Goal: Task Accomplishment & Management: Manage account settings

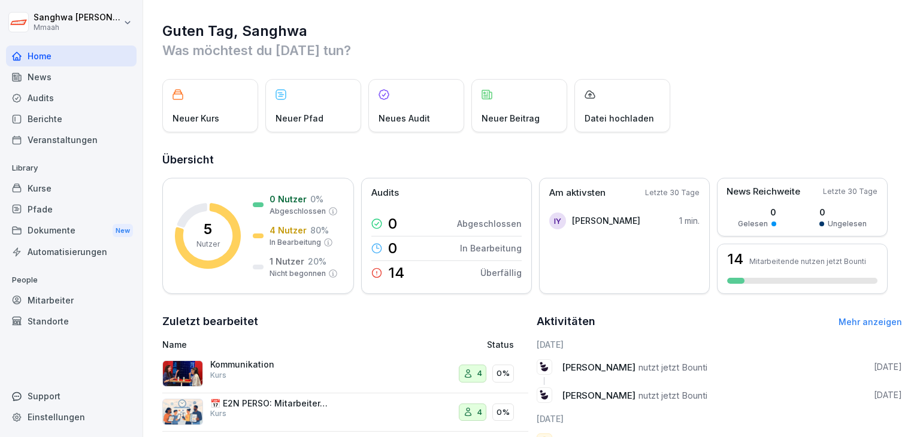
click at [34, 187] on div "Kurse" at bounding box center [71, 188] width 131 height 21
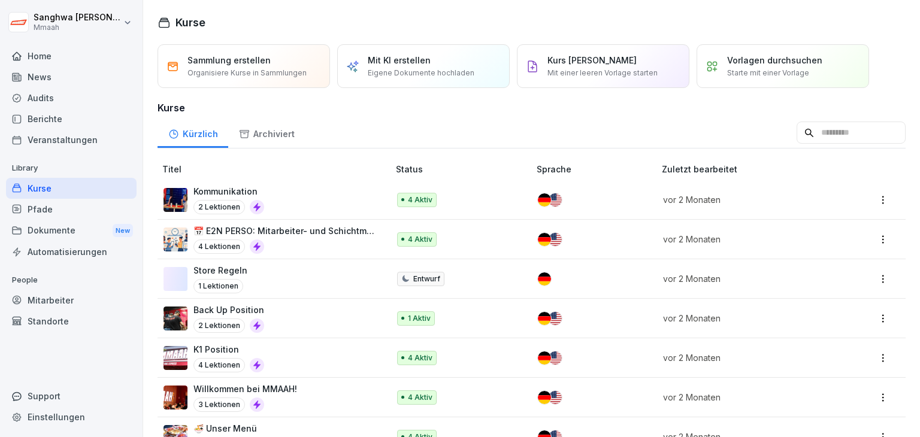
click at [38, 207] on div "Pfade" at bounding box center [71, 209] width 131 height 21
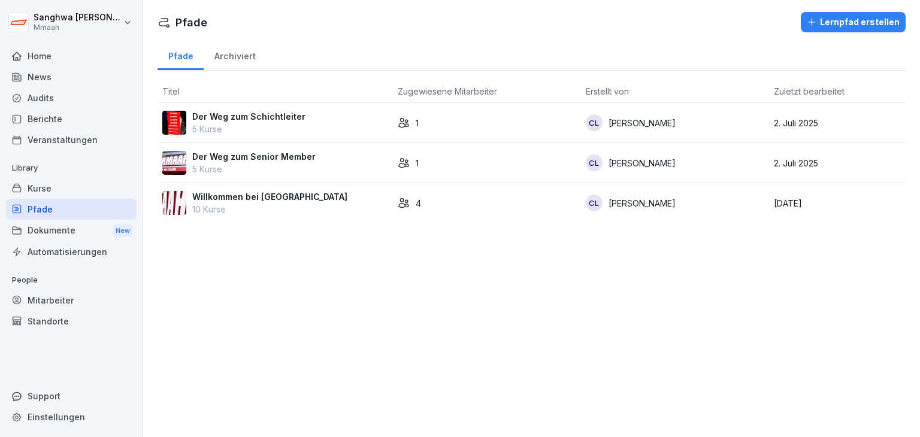
click at [63, 185] on div "Kurse" at bounding box center [71, 188] width 131 height 21
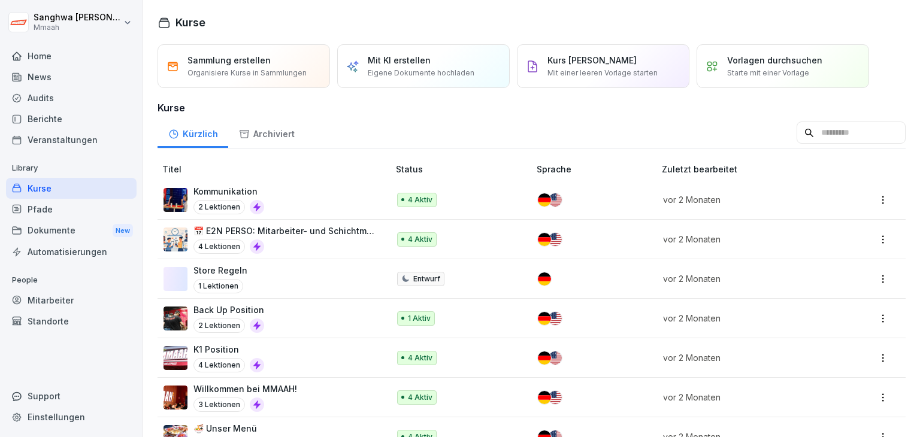
click at [80, 205] on div "Pfade" at bounding box center [71, 209] width 131 height 21
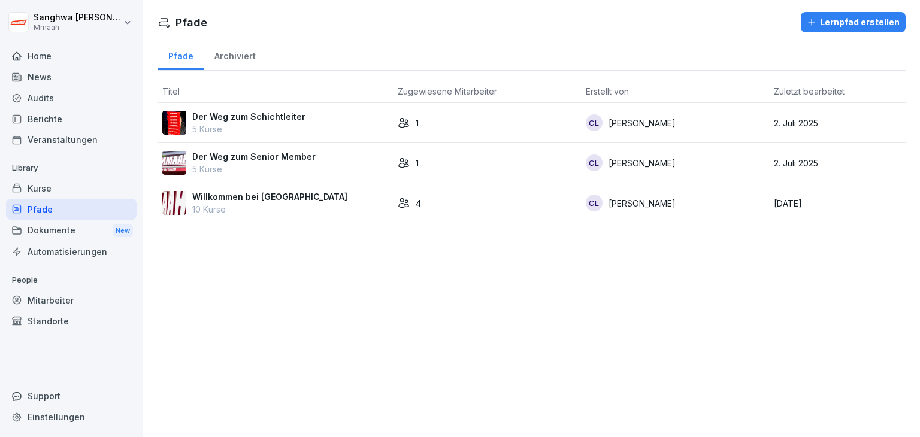
click at [330, 200] on div "Willkommen bei Mmaah 10 Kurse" at bounding box center [275, 203] width 226 height 25
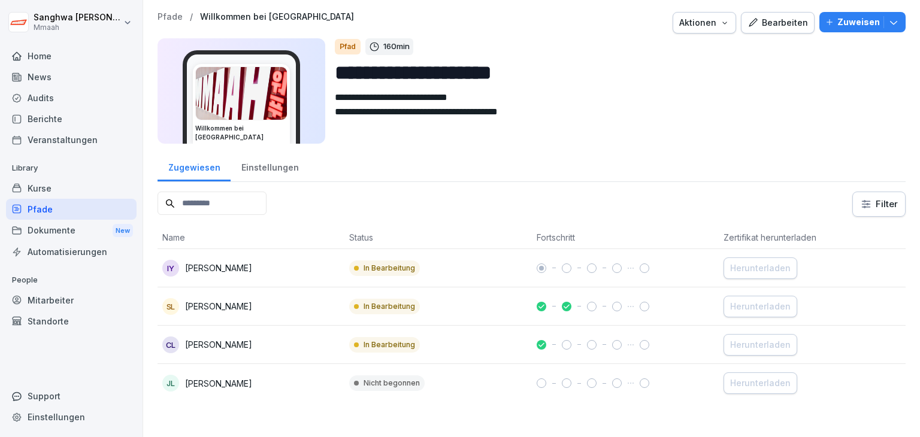
click at [197, 171] on div "Zugewiesen" at bounding box center [194, 166] width 73 height 31
click at [724, 23] on icon "button" at bounding box center [725, 23] width 10 height 10
click at [803, 108] on html "**********" at bounding box center [460, 218] width 920 height 437
click at [890, 23] on icon "button" at bounding box center [893, 23] width 7 height 4
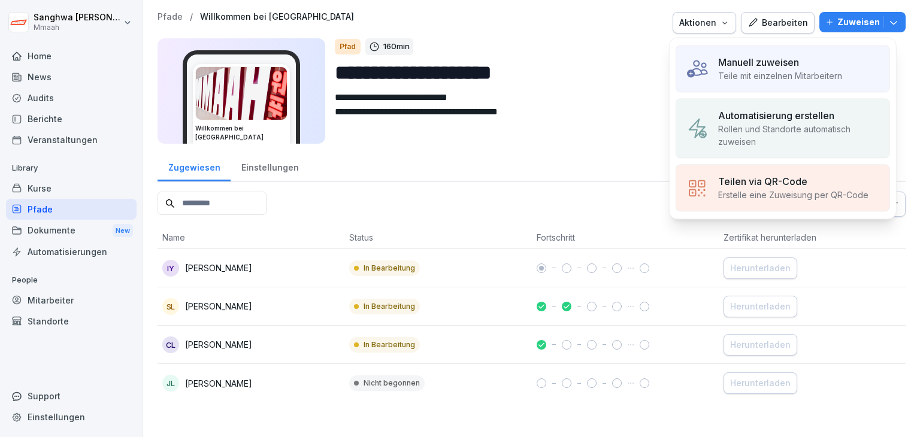
click at [890, 23] on icon "button" at bounding box center [893, 23] width 7 height 4
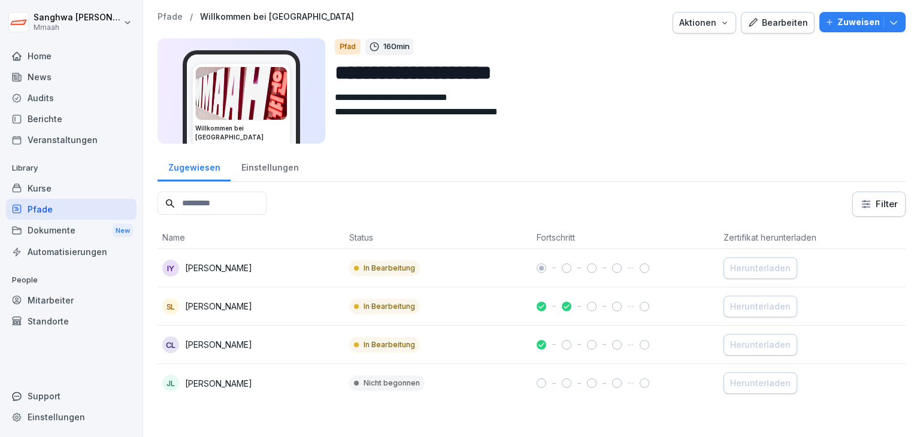
click at [745, 132] on textarea "**********" at bounding box center [611, 117] width 553 height 54
click at [844, 22] on p "Zuweisen" at bounding box center [859, 22] width 43 height 13
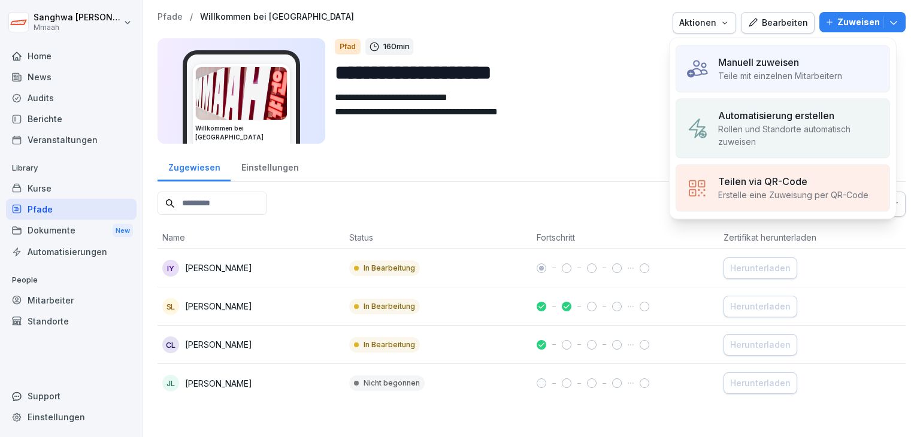
click at [799, 64] on p "Manuell zuweisen" at bounding box center [759, 62] width 81 height 14
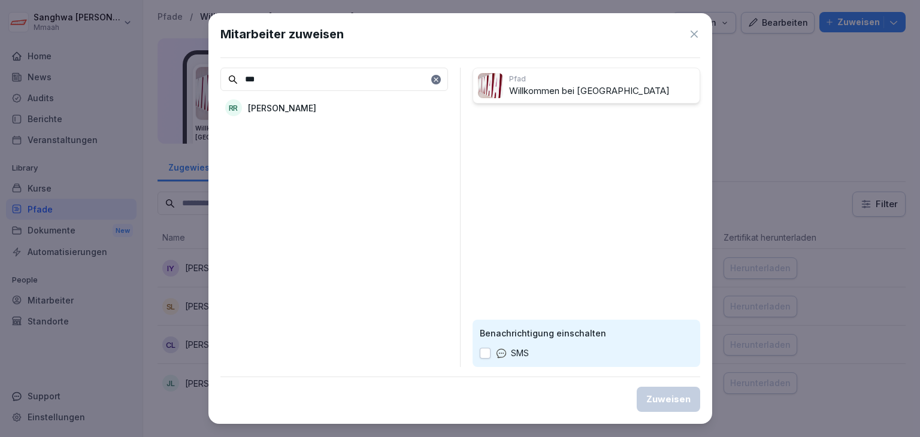
type input "***"
click at [315, 107] on div "RR Rakshit Rakshit" at bounding box center [335, 108] width 228 height 22
click at [662, 399] on div "Zuweisen" at bounding box center [669, 399] width 44 height 13
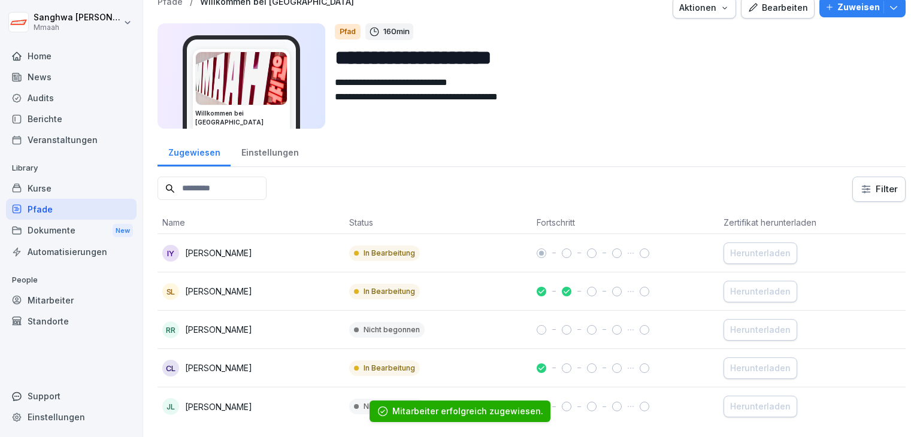
scroll to position [24, 0]
click at [268, 143] on div "Einstellungen" at bounding box center [270, 150] width 79 height 31
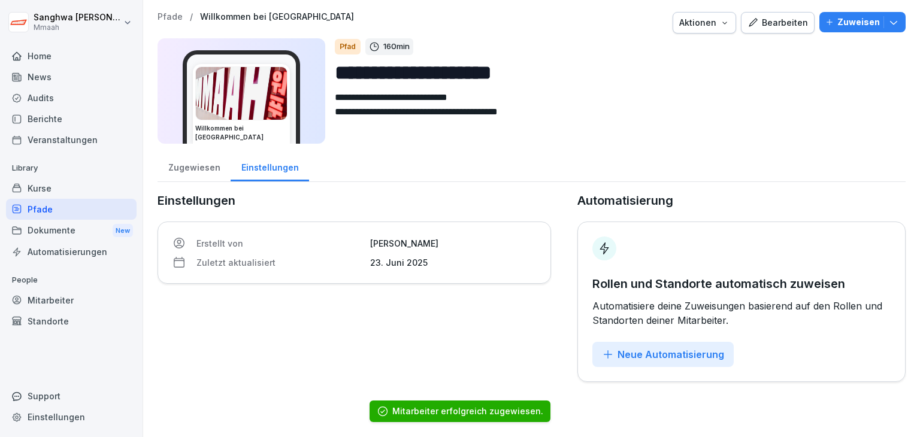
click at [191, 172] on div "Zugewiesen" at bounding box center [194, 166] width 73 height 31
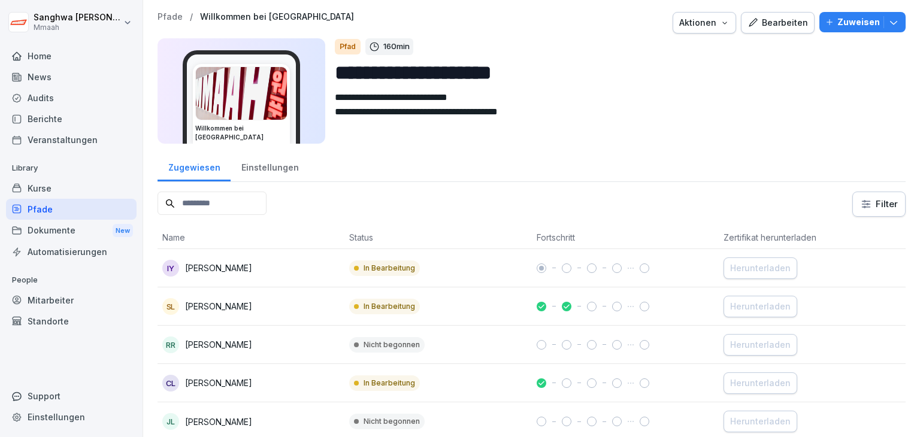
click at [60, 189] on div "Kurse" at bounding box center [71, 188] width 131 height 21
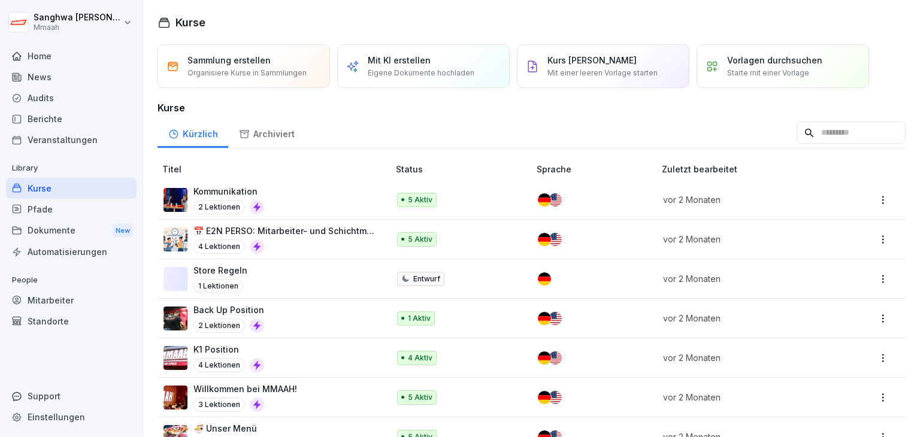
click at [263, 134] on div "Archiviert" at bounding box center [266, 132] width 77 height 31
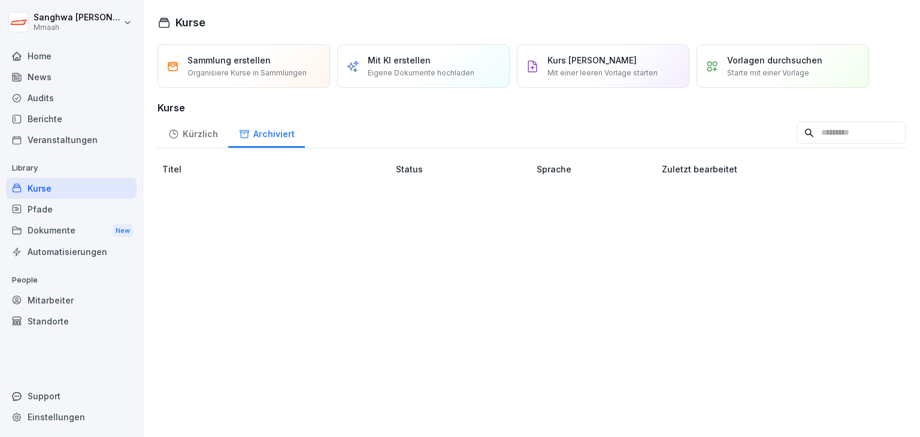
click at [185, 137] on div "Kürzlich" at bounding box center [193, 132] width 71 height 31
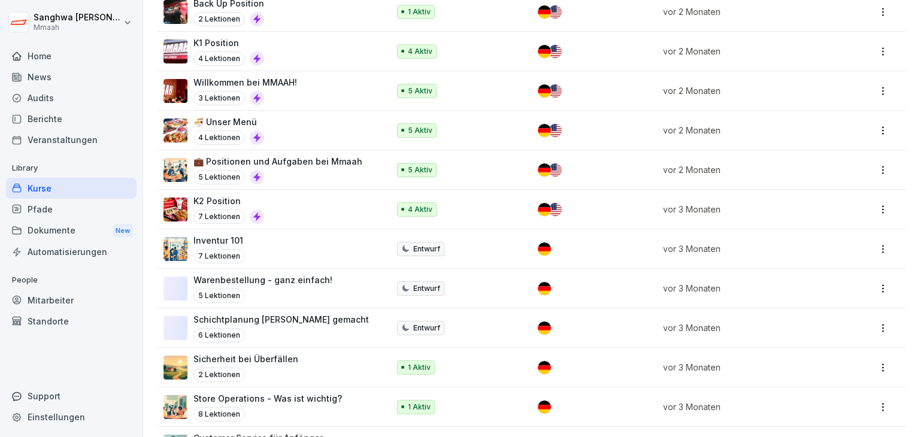
scroll to position [247, 0]
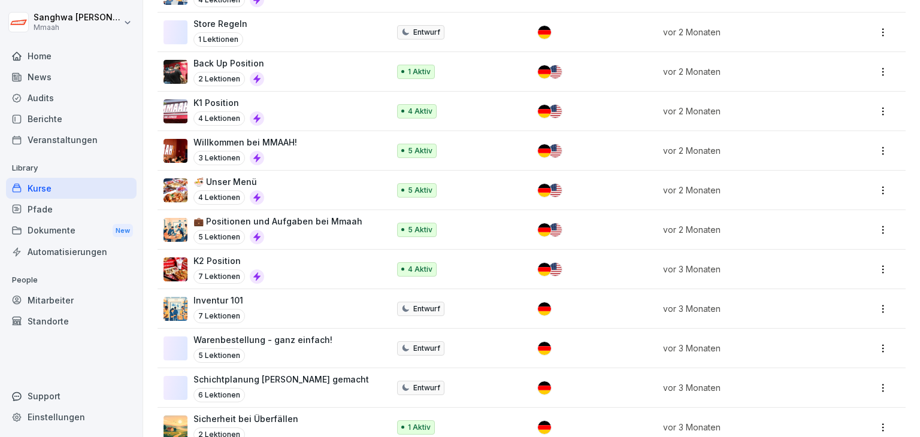
click at [309, 233] on div "5 Lektionen" at bounding box center [278, 237] width 169 height 14
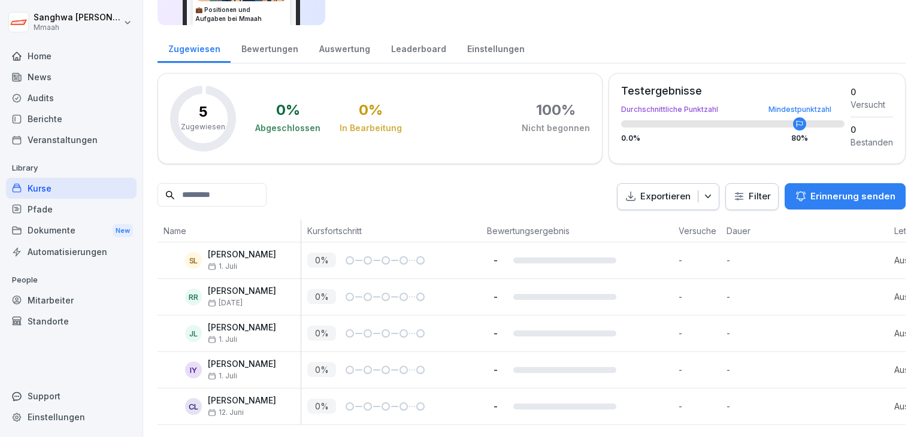
scroll to position [14, 0]
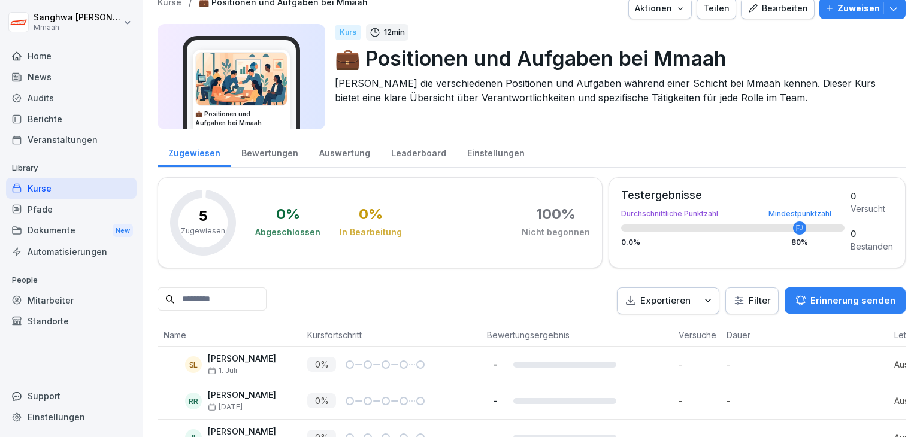
click at [283, 87] on img at bounding box center [241, 79] width 91 height 53
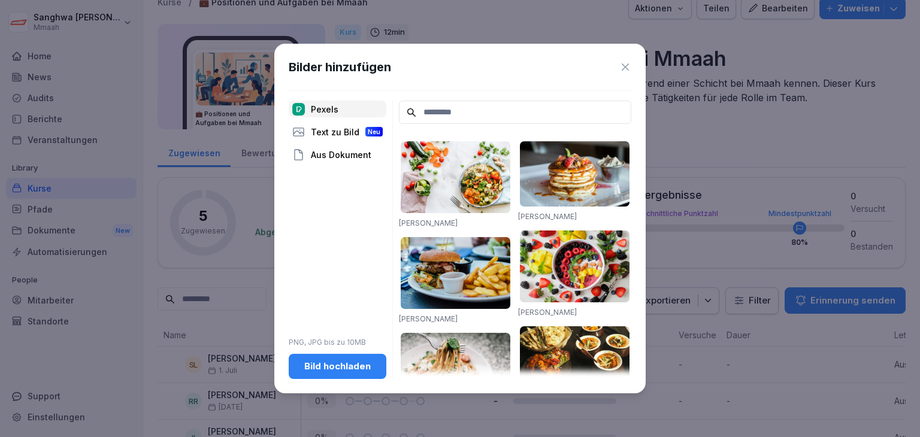
click at [623, 59] on div "Bilder hinzufügen" at bounding box center [460, 67] width 343 height 18
click at [621, 65] on icon at bounding box center [626, 67] width 12 height 12
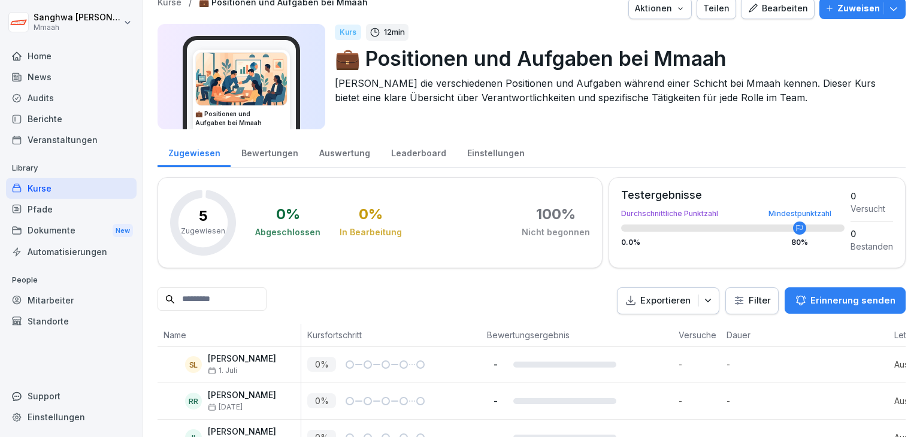
click at [415, 152] on div "Leaderboard" at bounding box center [419, 152] width 76 height 31
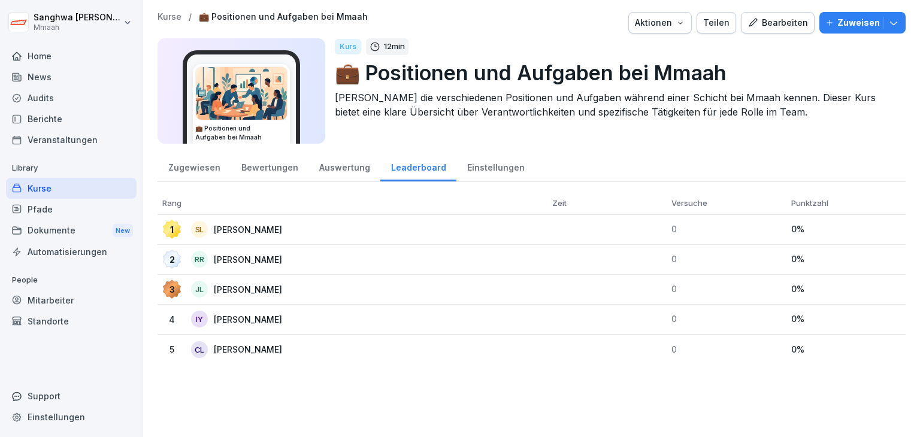
click at [266, 162] on div "Bewertungen" at bounding box center [270, 166] width 78 height 31
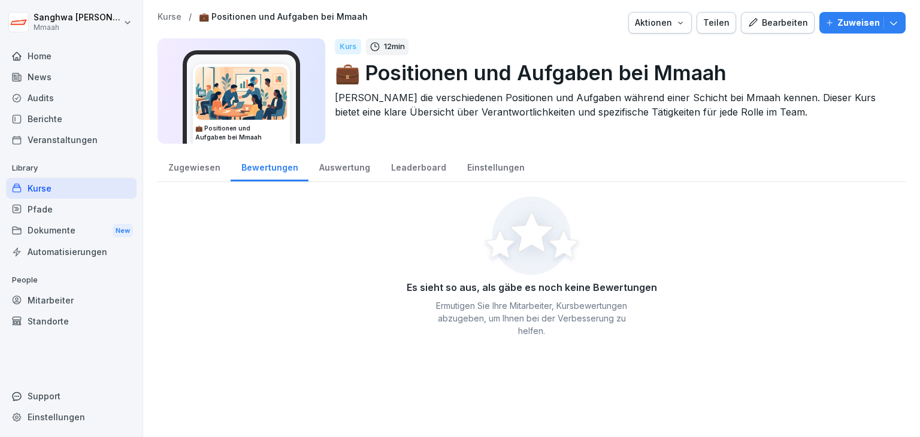
click at [194, 173] on div "Zugewiesen" at bounding box center [194, 166] width 73 height 31
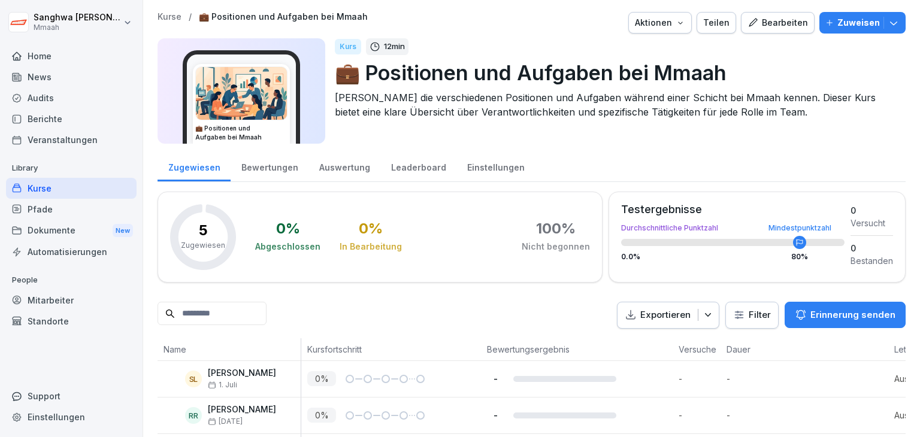
click at [678, 27] on icon "button" at bounding box center [681, 23] width 10 height 10
click at [778, 95] on html "Sanghwa Lee Mmaah Home News Audits Berichte Veranstaltungen Library Kurse Pfade…" at bounding box center [460, 218] width 920 height 437
click at [796, 22] on div "Bearbeiten" at bounding box center [778, 22] width 61 height 13
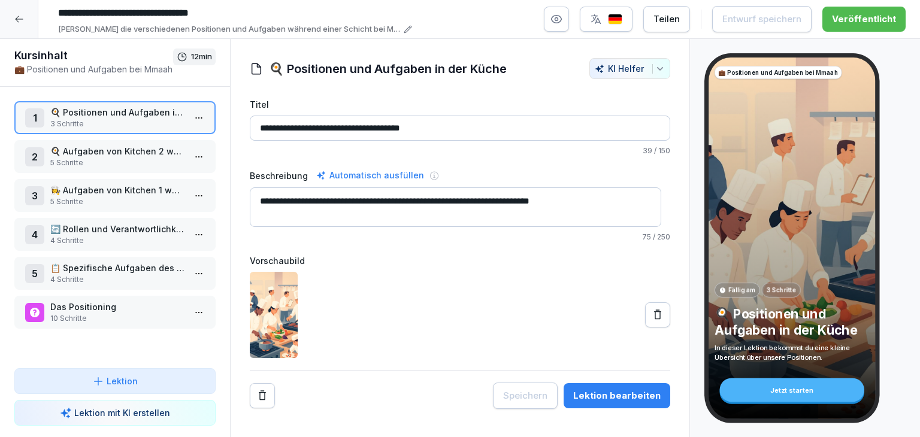
click at [134, 149] on p "🍳 Aufgaben von Kitchen 2 während der Schicht" at bounding box center [117, 151] width 134 height 13
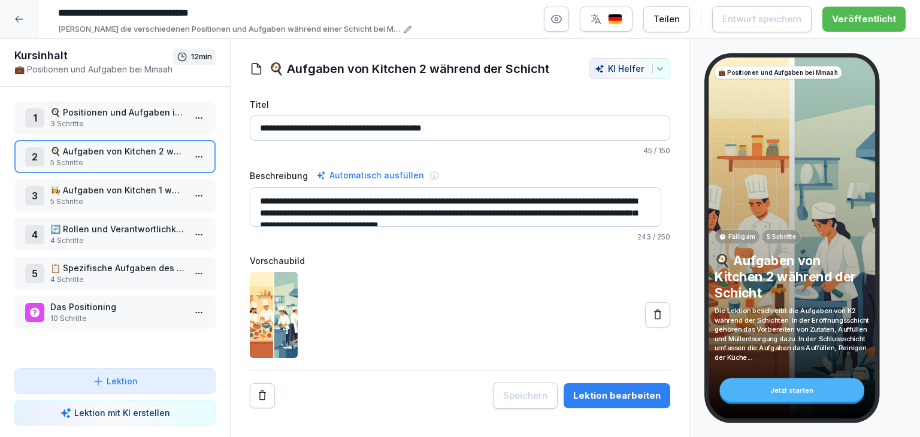
click at [134, 116] on p "🍳 Positionen und Aufgaben in der Küche" at bounding box center [117, 112] width 134 height 13
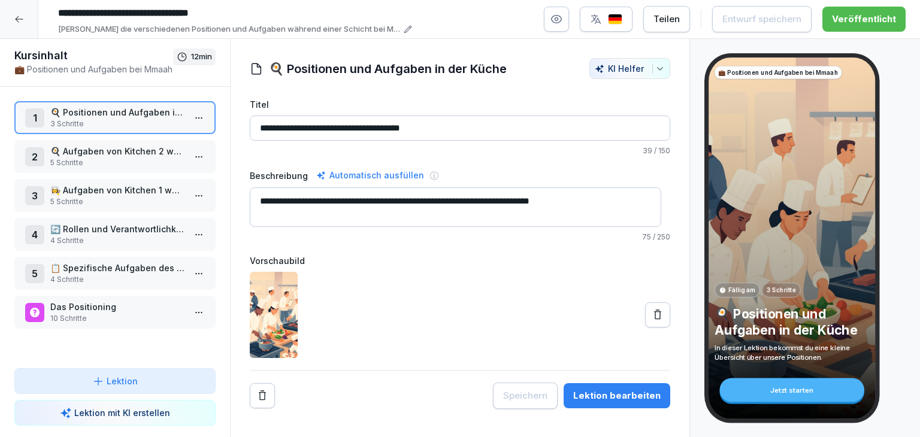
click at [196, 114] on html "**********" at bounding box center [460, 218] width 920 height 437
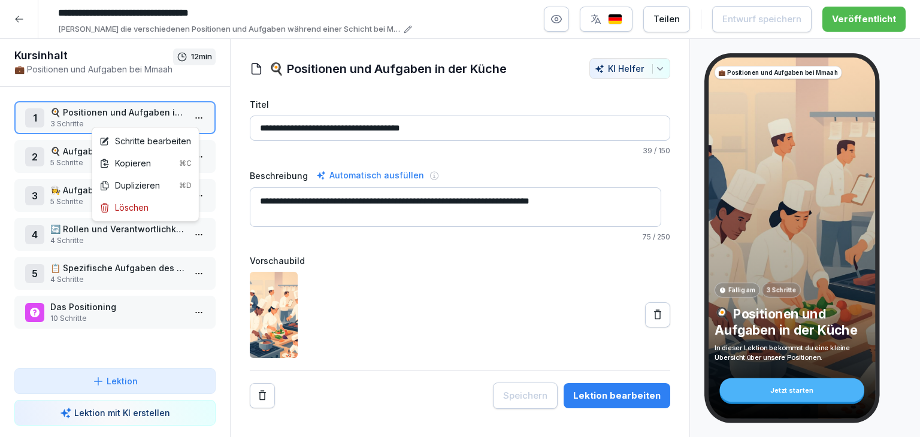
click at [162, 114] on html "**********" at bounding box center [460, 218] width 920 height 437
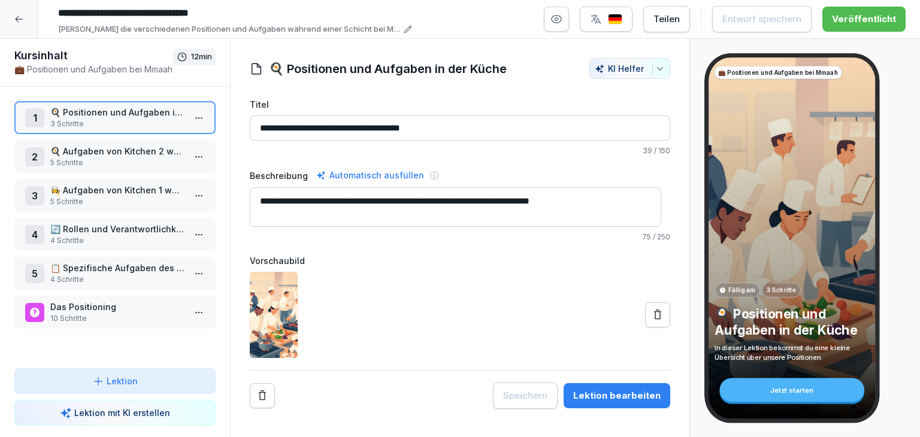
click at [156, 114] on p "🍳 Positionen und Aufgaben in der Küche" at bounding box center [117, 112] width 134 height 13
click at [98, 120] on p "3 Schritte" at bounding box center [117, 124] width 134 height 11
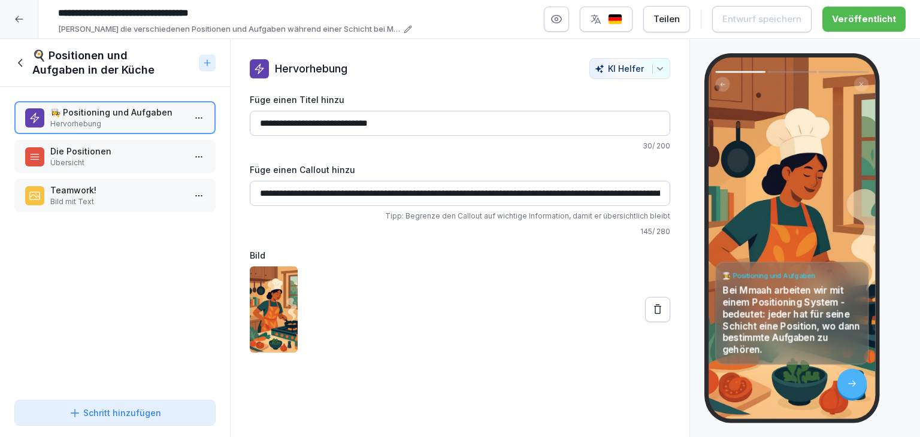
click at [94, 150] on p "Die Positionen" at bounding box center [117, 151] width 134 height 13
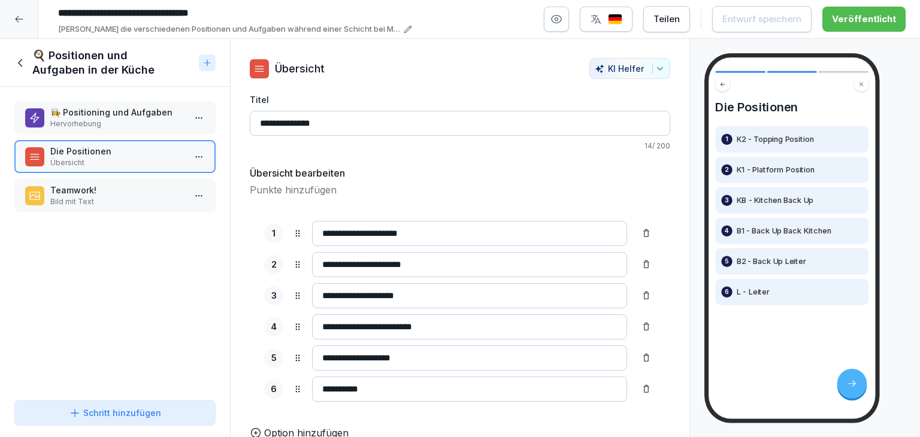
click at [108, 193] on p "Teamwork!" at bounding box center [117, 190] width 134 height 13
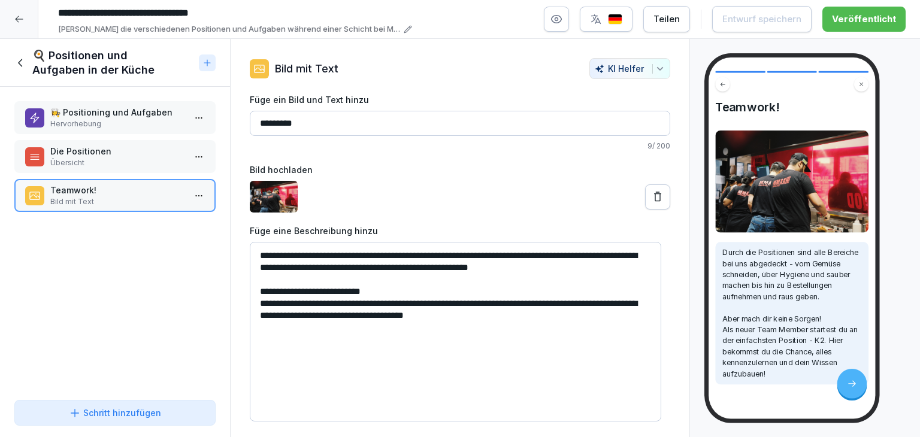
click at [124, 155] on p "Die Positionen" at bounding box center [117, 151] width 134 height 13
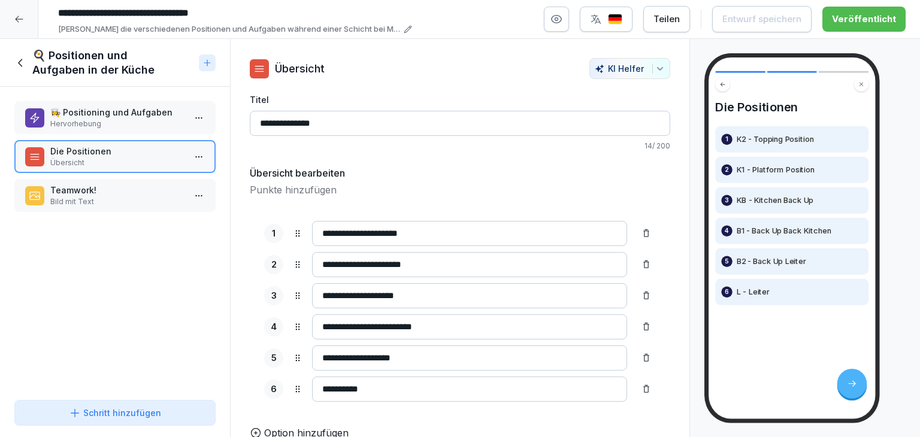
click at [723, 86] on icon at bounding box center [723, 84] width 7 height 7
click at [861, 388] on div at bounding box center [853, 384] width 30 height 30
click at [855, 385] on icon at bounding box center [852, 384] width 7 height 6
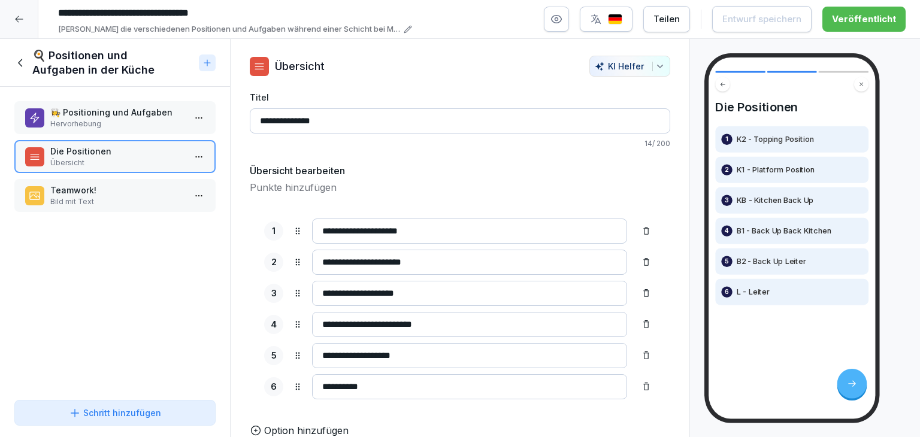
scroll to position [19, 0]
click at [16, 63] on icon at bounding box center [20, 62] width 13 height 13
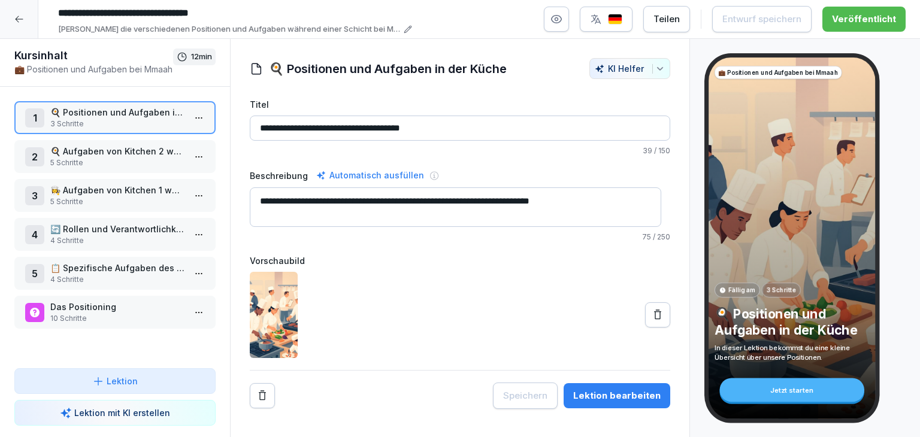
click at [19, 25] on div at bounding box center [19, 19] width 38 height 38
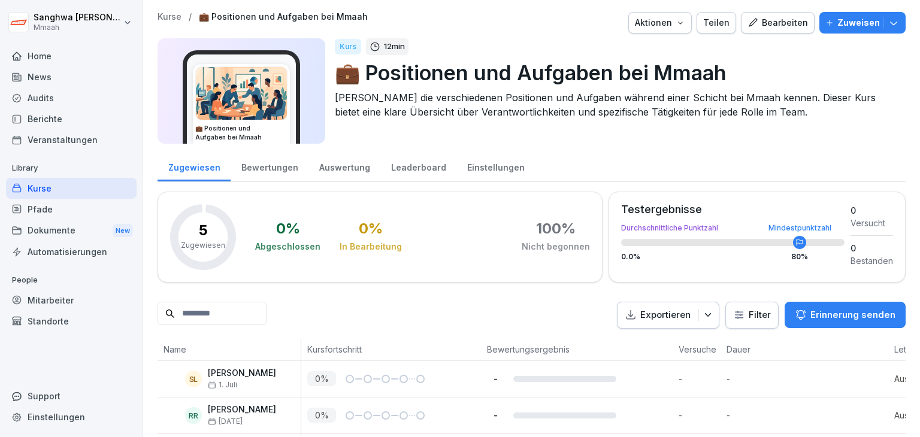
click at [426, 320] on div "Exportieren Filter Erinnerung senden" at bounding box center [532, 315] width 748 height 27
click at [71, 187] on div "Kurse" at bounding box center [71, 188] width 131 height 21
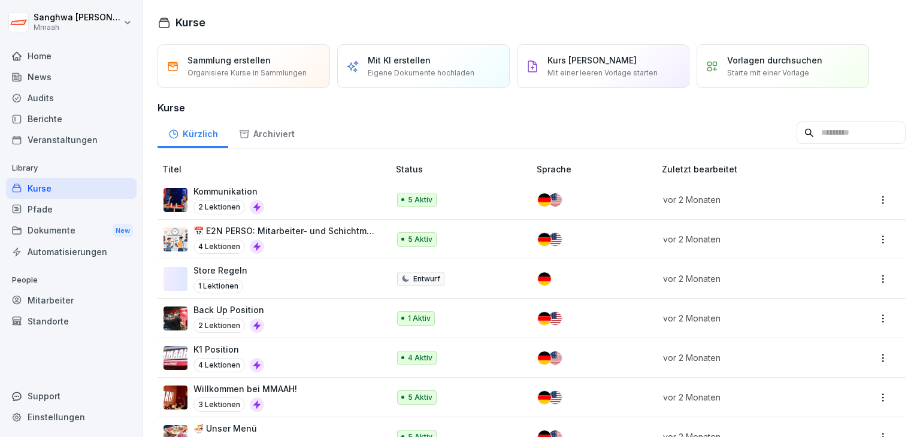
click at [50, 212] on div "Pfade" at bounding box center [71, 209] width 131 height 21
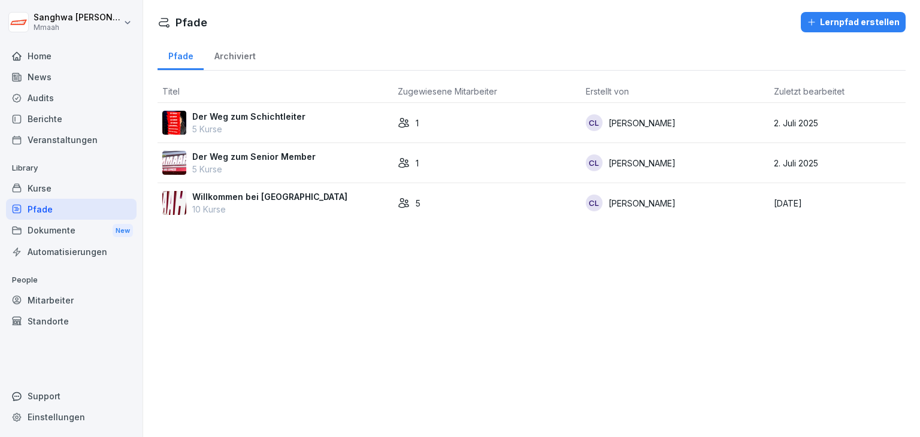
click at [336, 201] on div "Willkommen bei Mmaah 10 Kurse" at bounding box center [275, 203] width 226 height 25
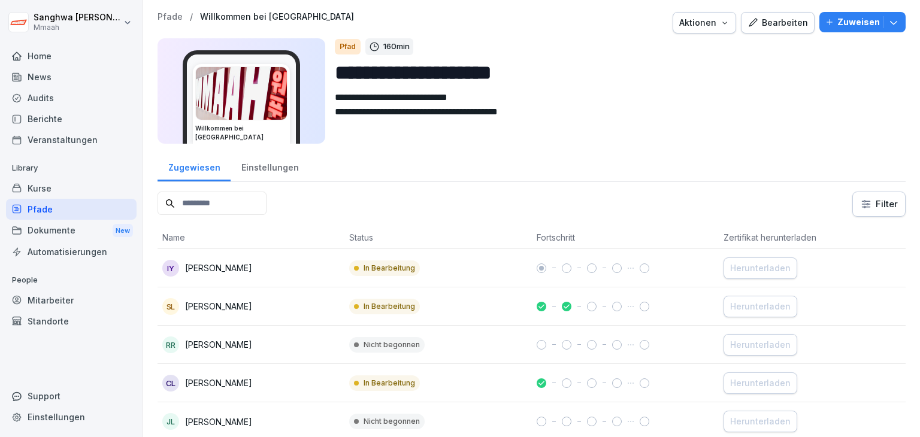
click at [427, 110] on textarea "**********" at bounding box center [611, 117] width 553 height 54
click at [475, 74] on input "**********" at bounding box center [615, 73] width 561 height 31
click at [776, 19] on div "Bearbeiten" at bounding box center [778, 22] width 61 height 13
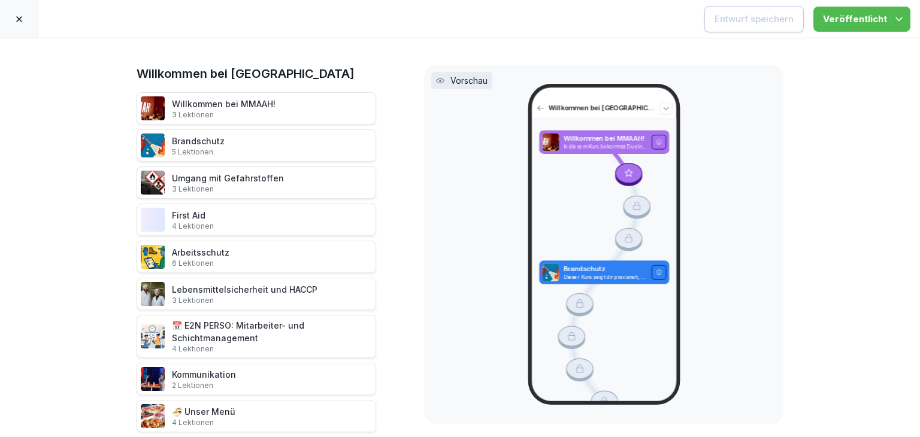
click at [23, 20] on icon at bounding box center [19, 19] width 10 height 10
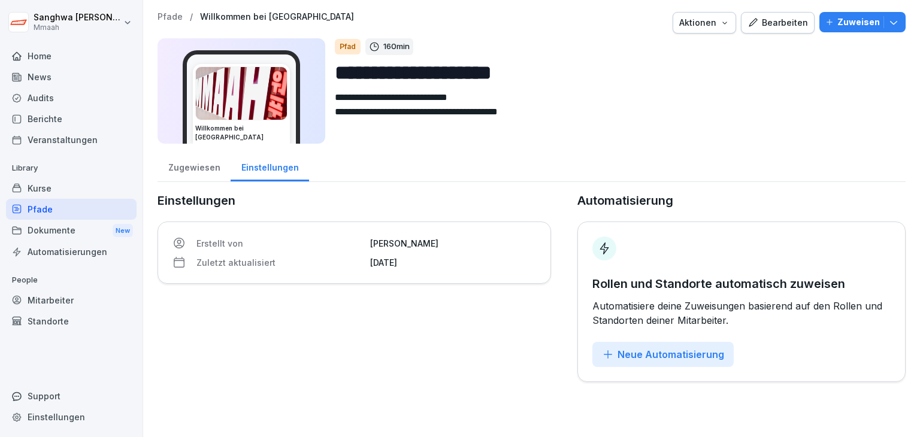
click at [53, 190] on div "Kurse" at bounding box center [71, 188] width 131 height 21
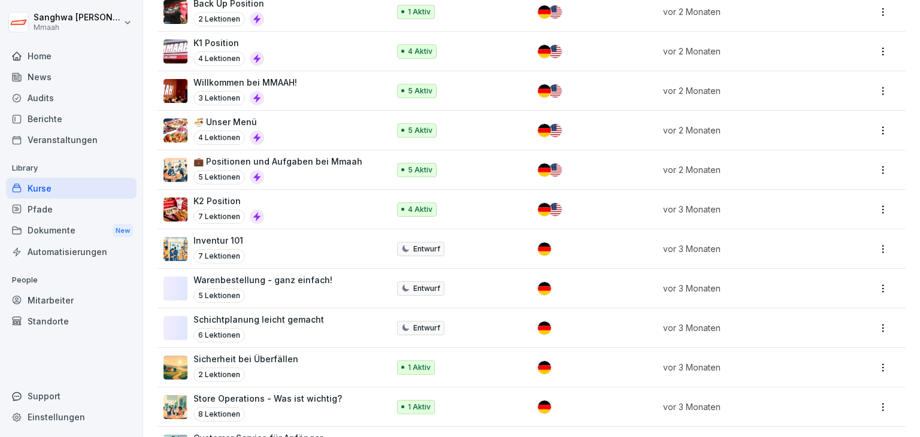
scroll to position [300, 0]
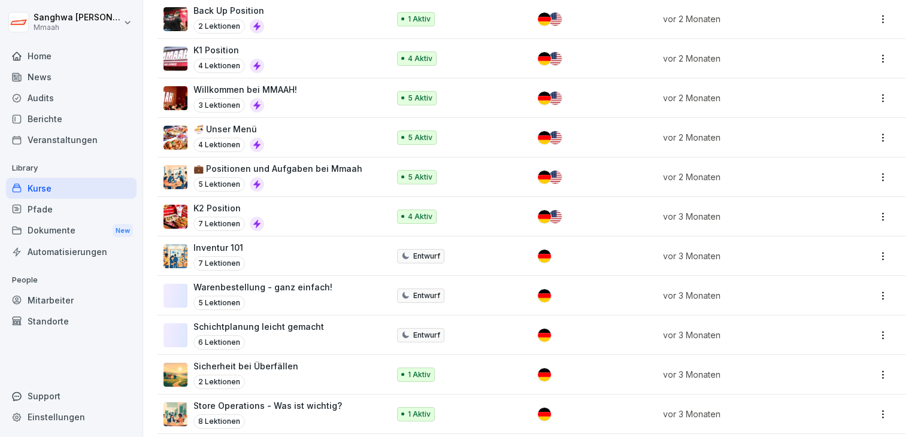
click at [282, 212] on div "K2 Position 7 Lektionen" at bounding box center [270, 216] width 213 height 29
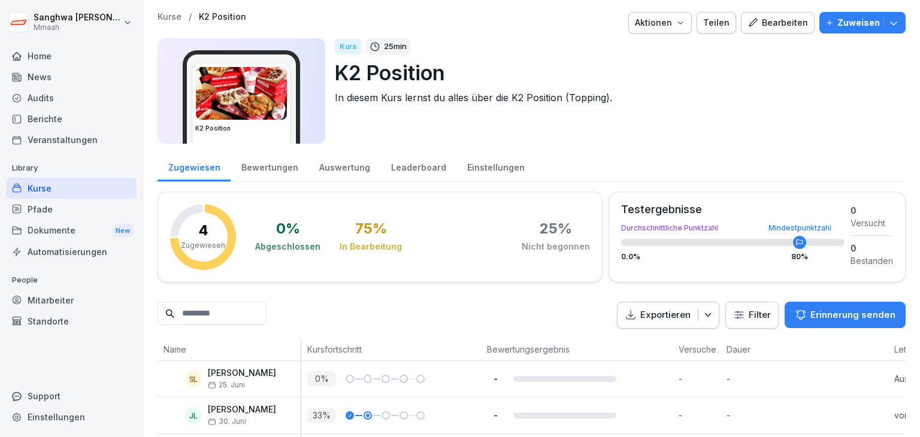
click at [750, 25] on icon "button" at bounding box center [753, 22] width 11 height 11
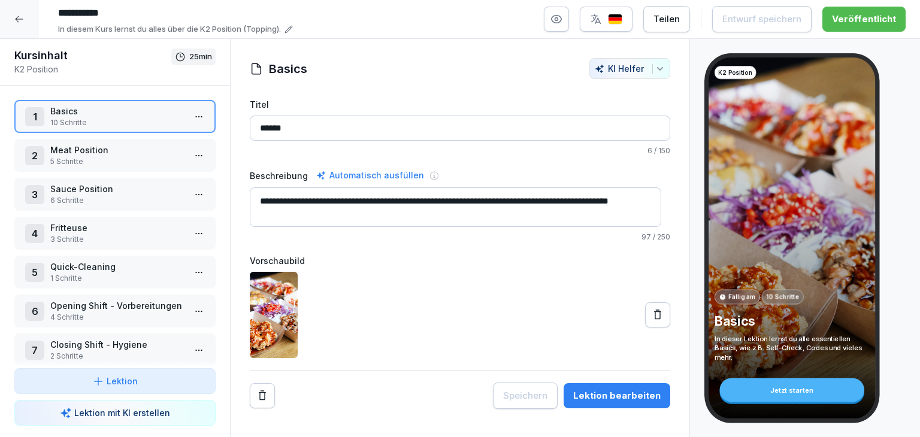
click at [120, 147] on p "Meat Position" at bounding box center [117, 150] width 134 height 13
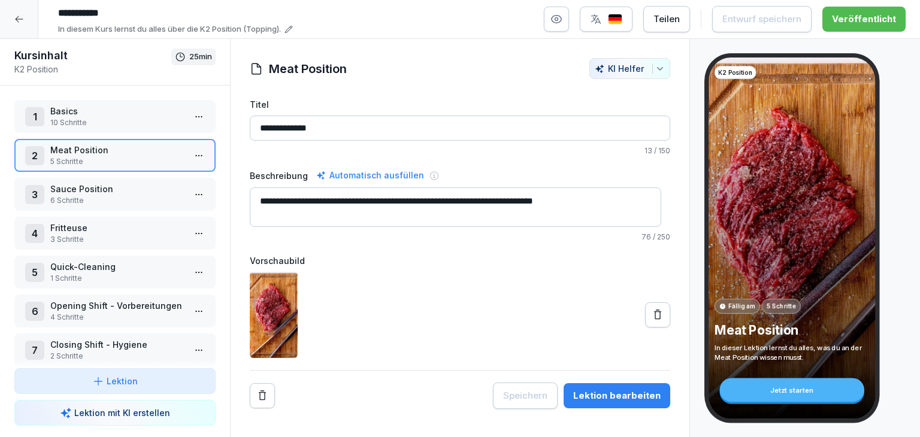
click at [101, 198] on p "6 Schritte" at bounding box center [117, 200] width 134 height 11
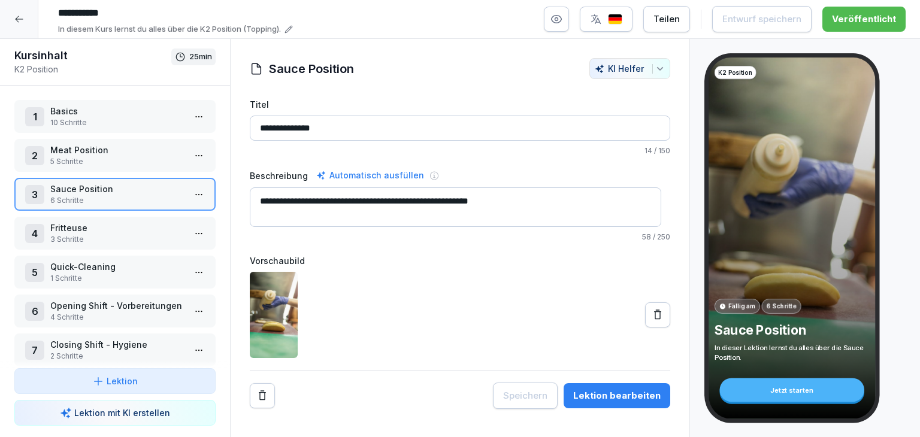
click at [101, 231] on p "Fritteuse" at bounding box center [117, 228] width 134 height 13
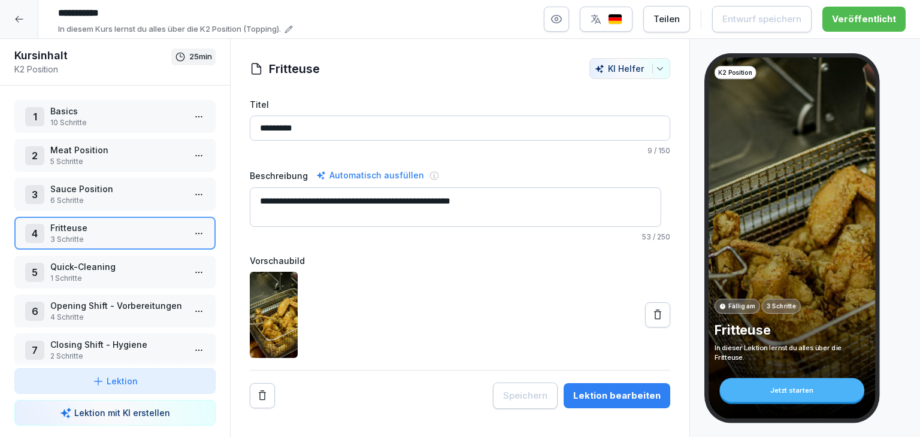
click at [123, 273] on p "1 Schritte" at bounding box center [117, 278] width 134 height 11
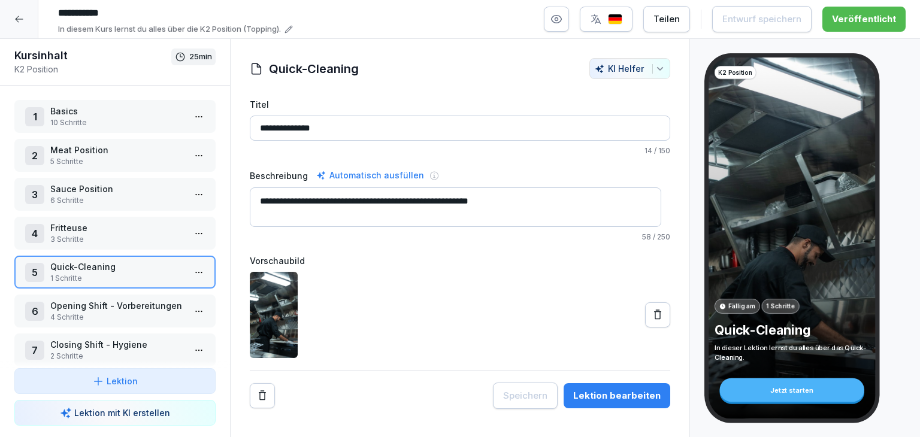
click at [135, 300] on p "Opening Shift - Vorbereitungen" at bounding box center [117, 306] width 134 height 13
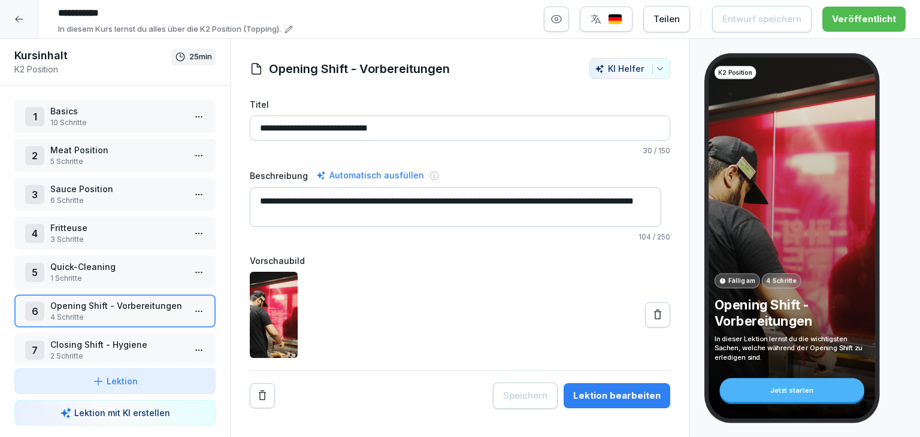
scroll to position [56, 0]
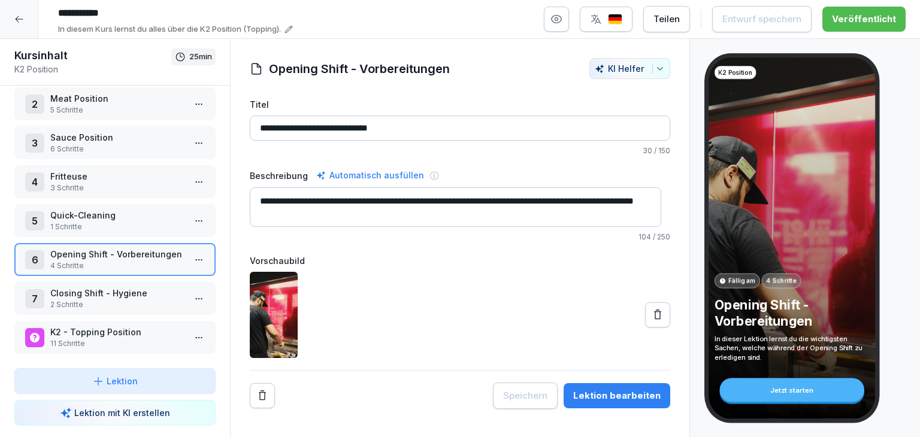
click at [129, 287] on p "Closing Shift - Hygiene" at bounding box center [117, 293] width 134 height 13
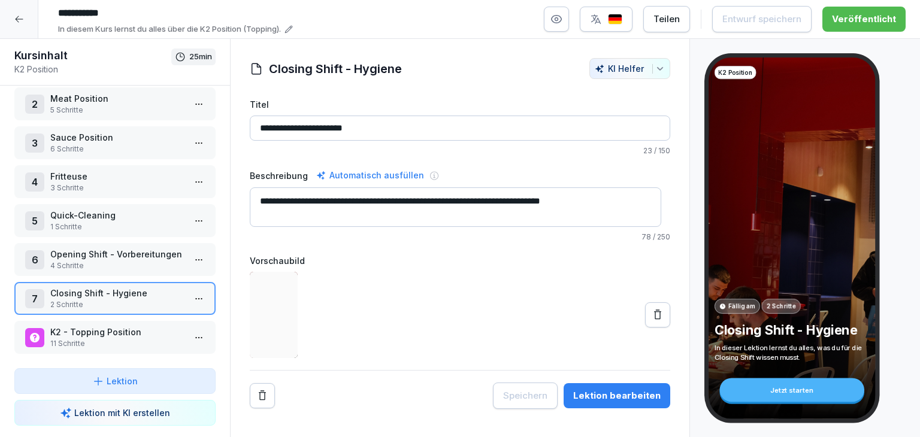
click at [134, 328] on p "K2 - Topping Position" at bounding box center [117, 332] width 134 height 13
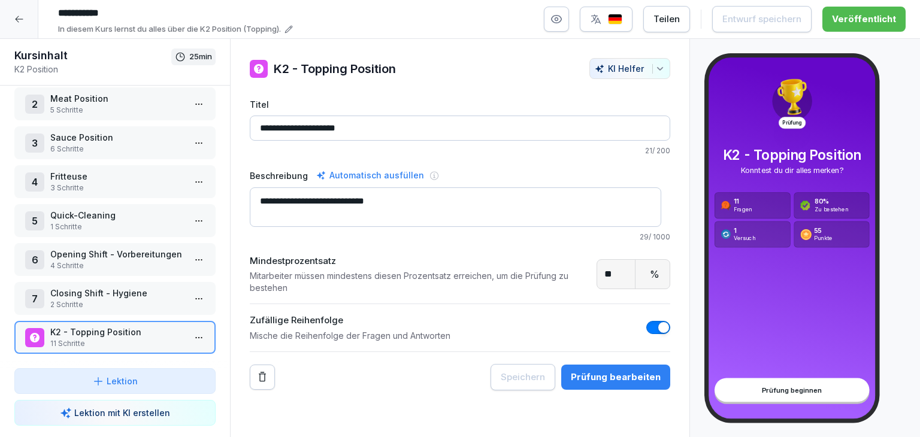
click at [106, 339] on p "11 Schritte" at bounding box center [117, 344] width 134 height 11
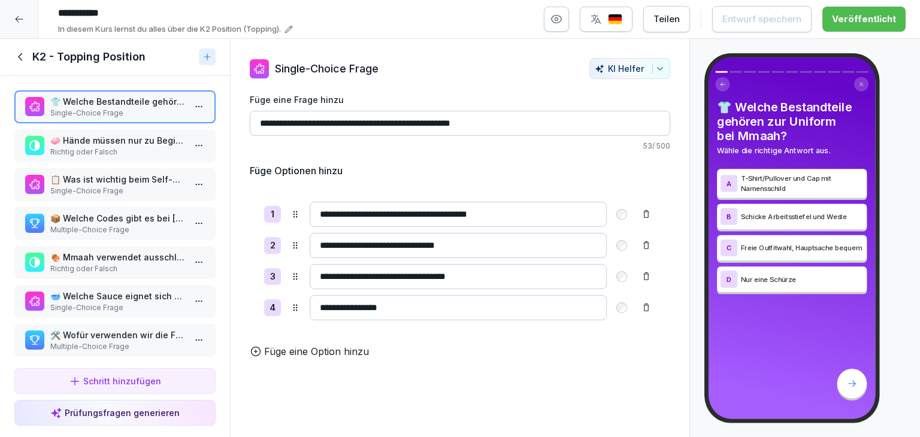
click at [138, 145] on p "🧼 Hände müssen nur zu Beginn der Schicht gewaschen werden." at bounding box center [117, 140] width 134 height 13
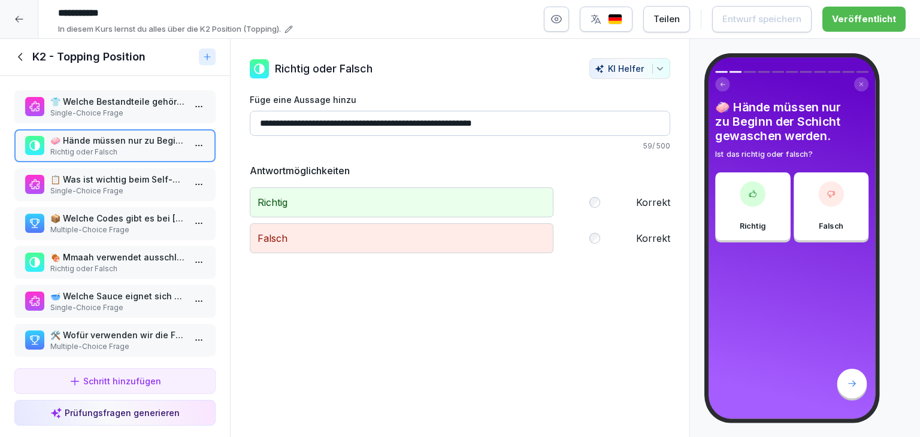
click at [132, 174] on p "📋 Was ist wichtig beim Self-Check?" at bounding box center [117, 179] width 134 height 13
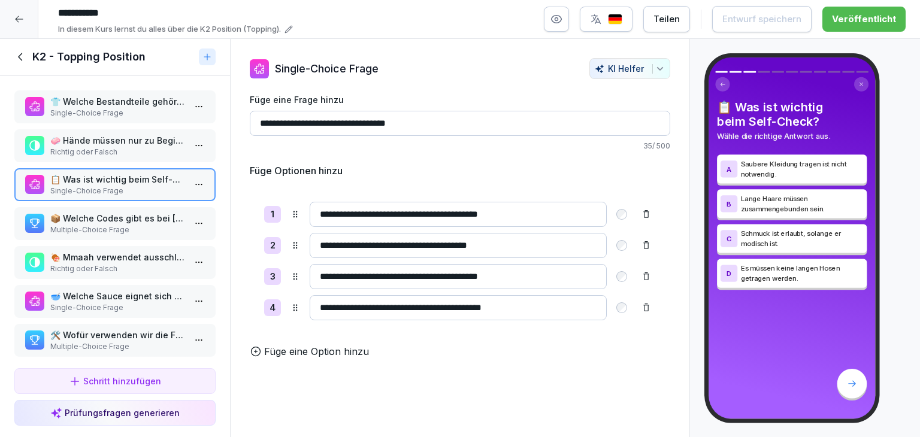
click at [131, 216] on p "📦 Welche Codes gibt es bei [GEOGRAPHIC_DATA]? Wähle alle zutreffenden Antworten…" at bounding box center [117, 218] width 134 height 13
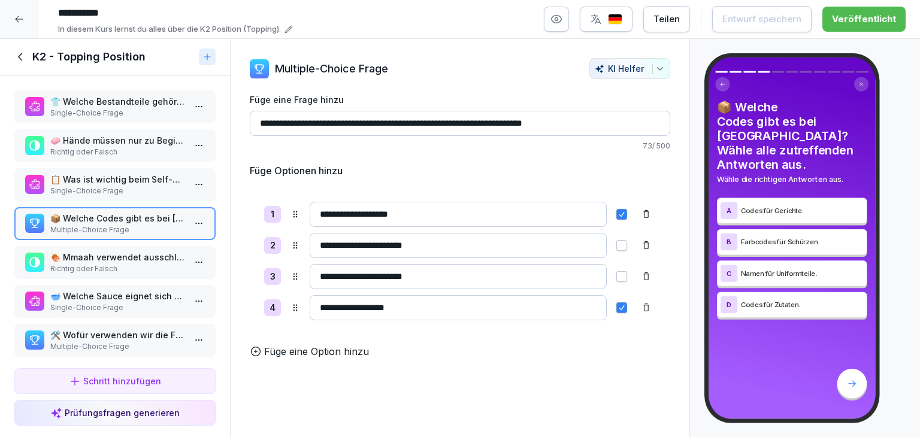
click at [134, 110] on p "Single-Choice Frage" at bounding box center [117, 113] width 134 height 11
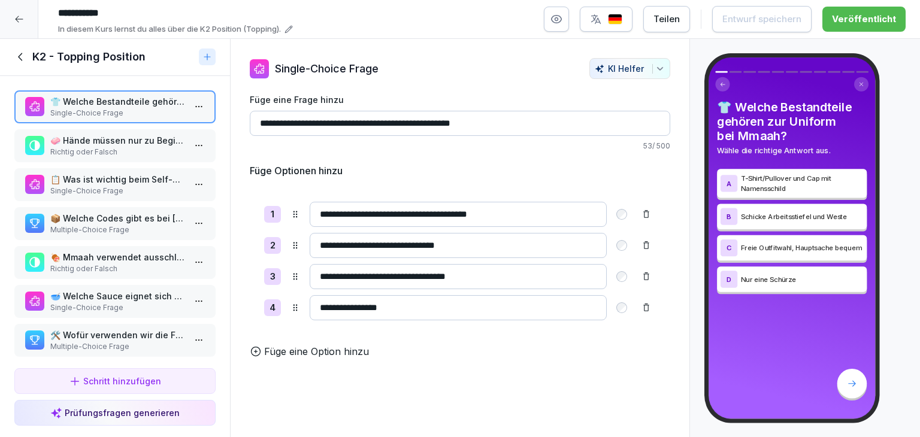
click at [19, 58] on icon at bounding box center [20, 56] width 13 height 13
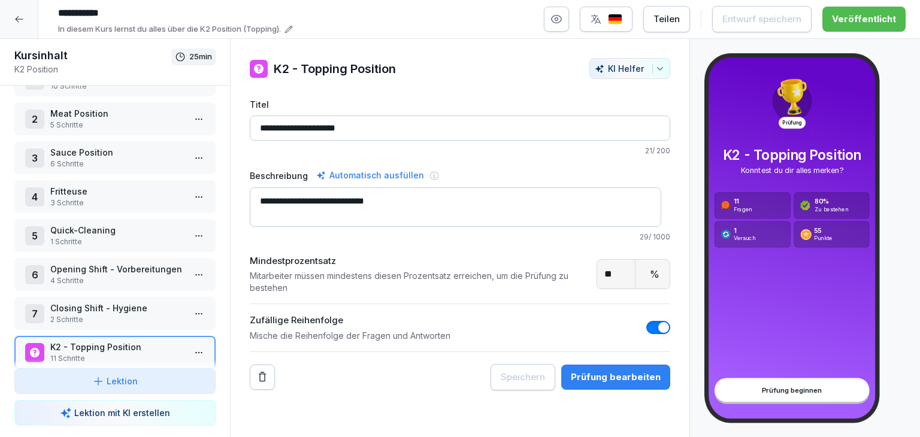
scroll to position [56, 0]
